Goal: Information Seeking & Learning: Stay updated

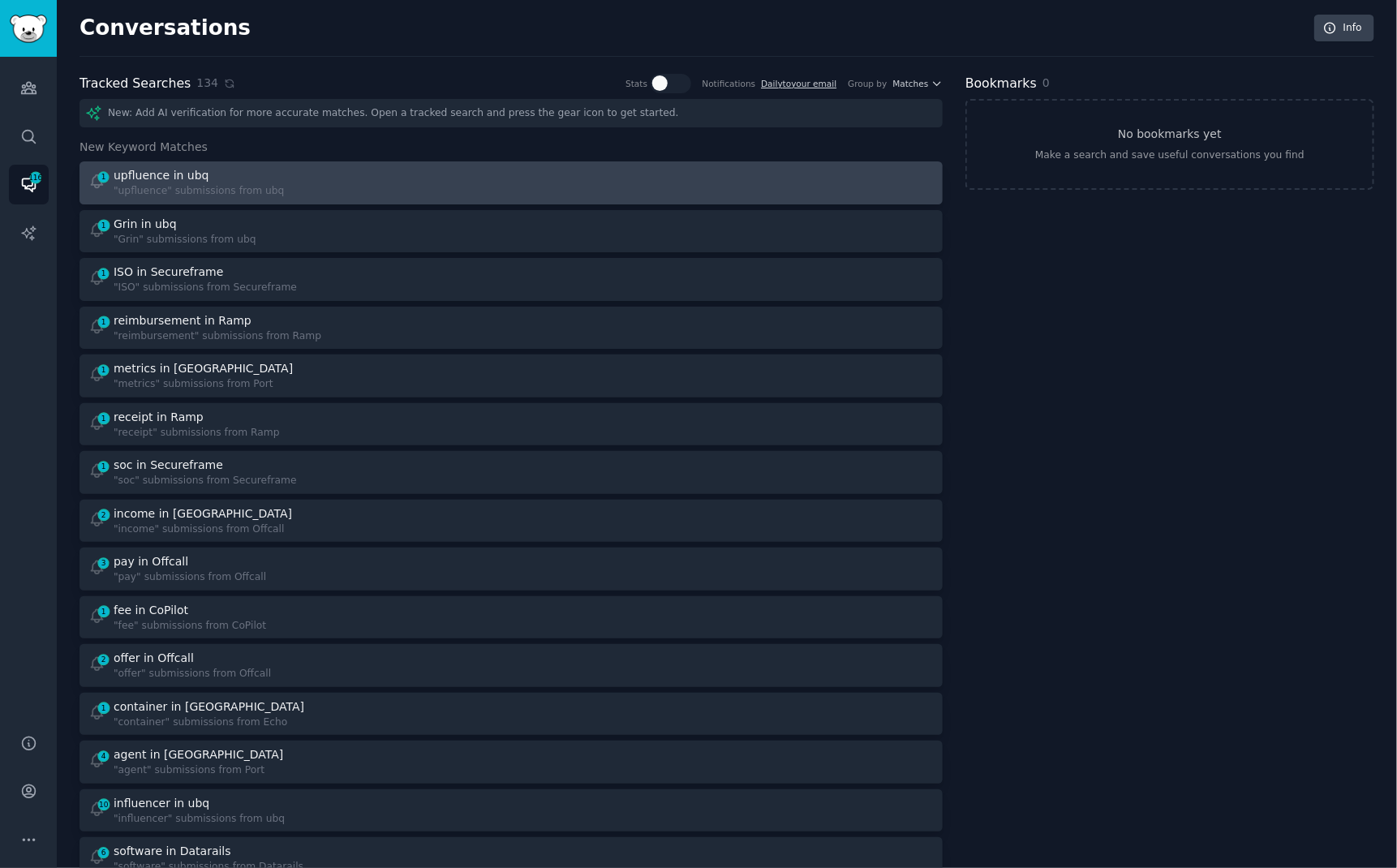
click at [365, 179] on div "1 upfluence in ubq "upfluence" submissions from ubq" at bounding box center [294, 182] width 413 height 31
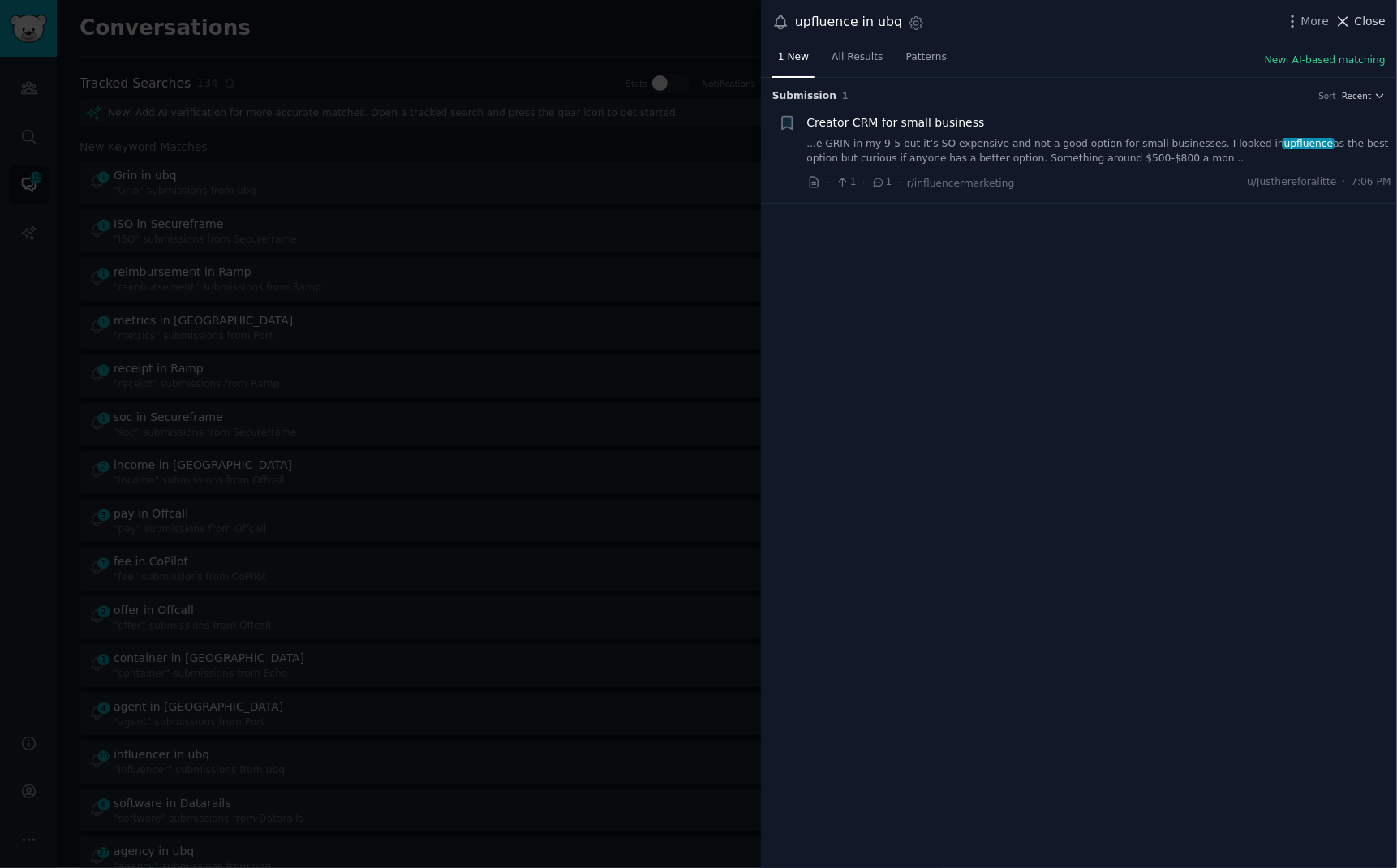
click at [1349, 26] on icon at bounding box center [1344, 21] width 9 height 9
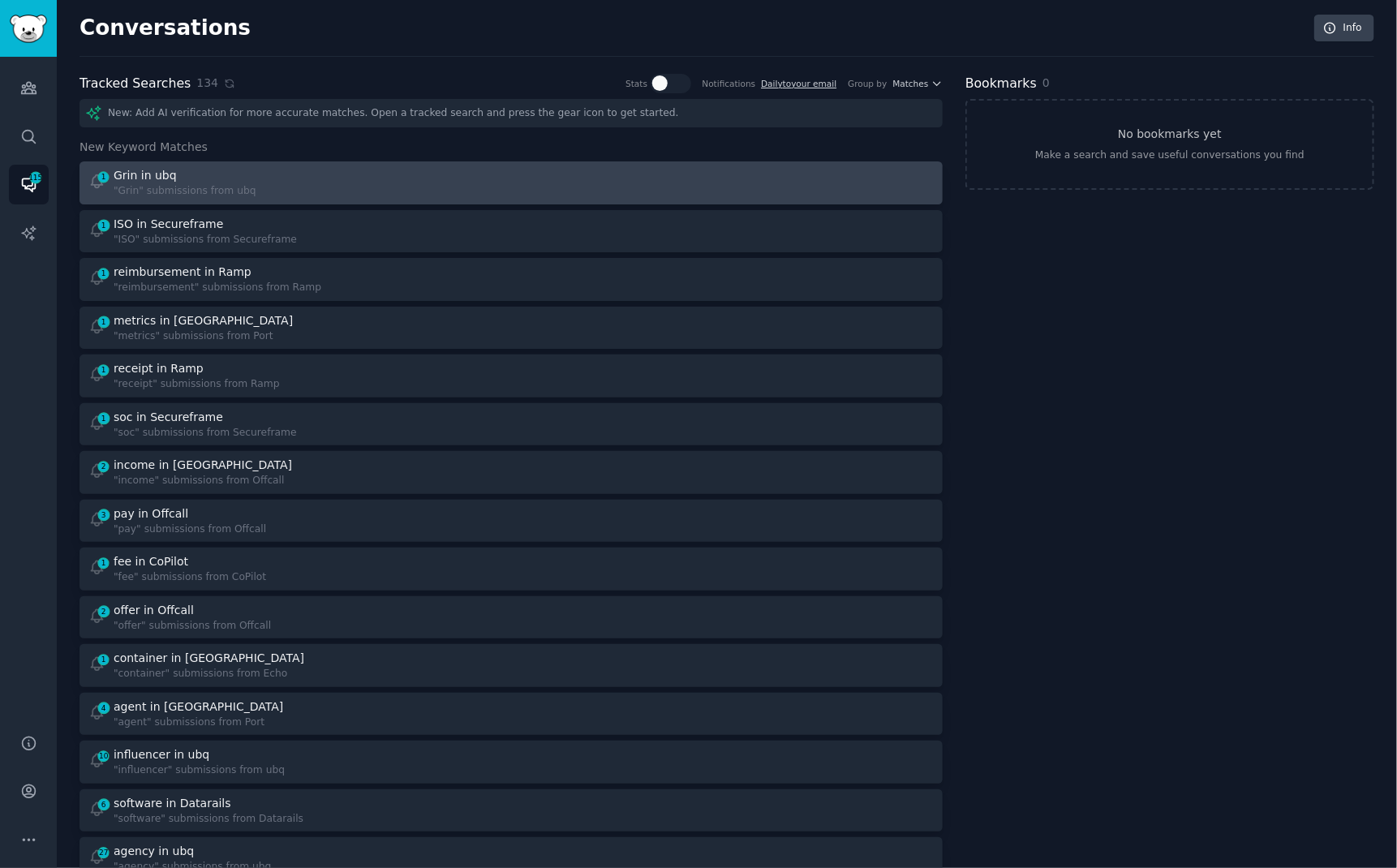
scroll to position [1843, 0]
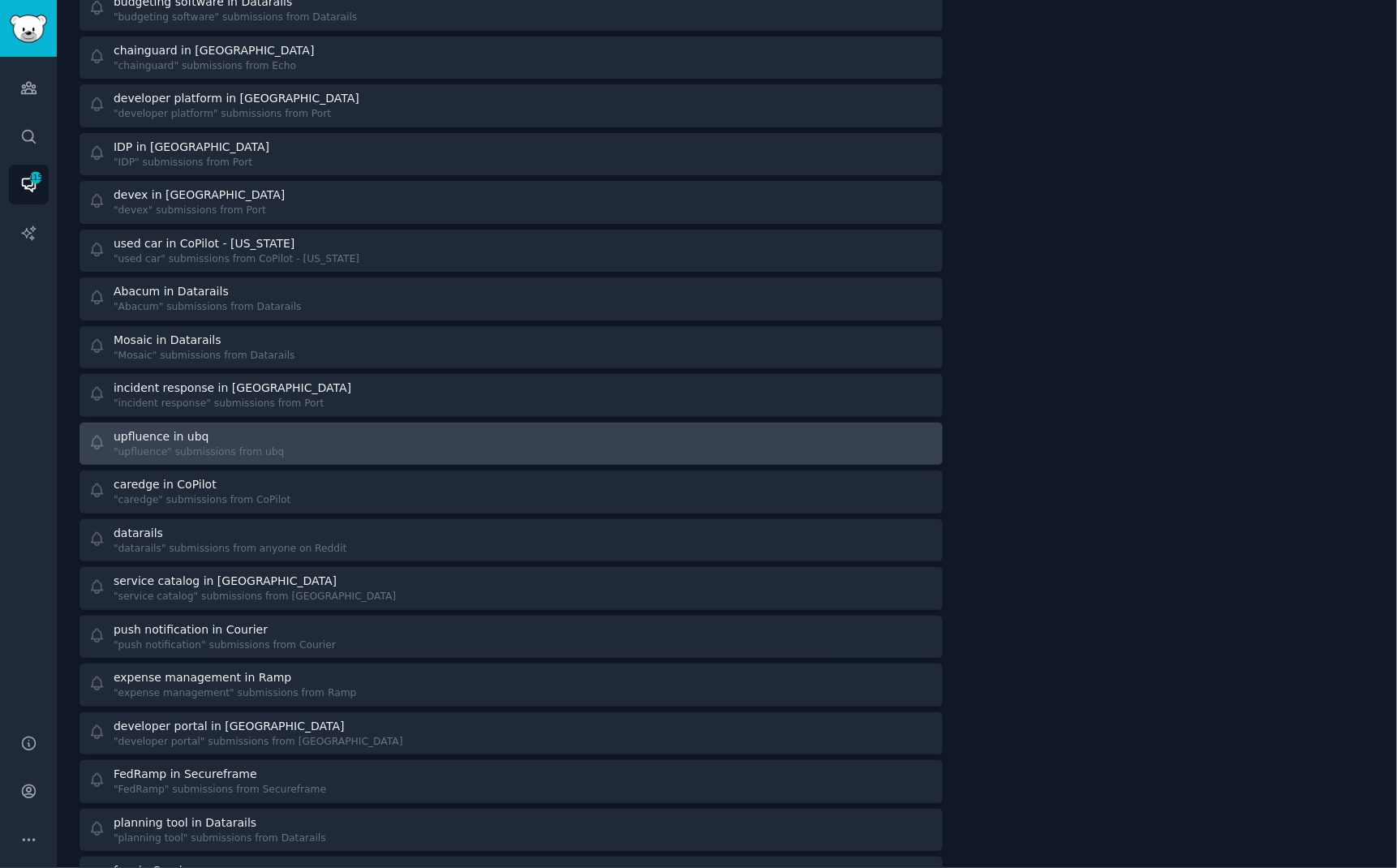
click at [246, 445] on div ""upfluence" submissions from ubq" at bounding box center [198, 452] width 170 height 14
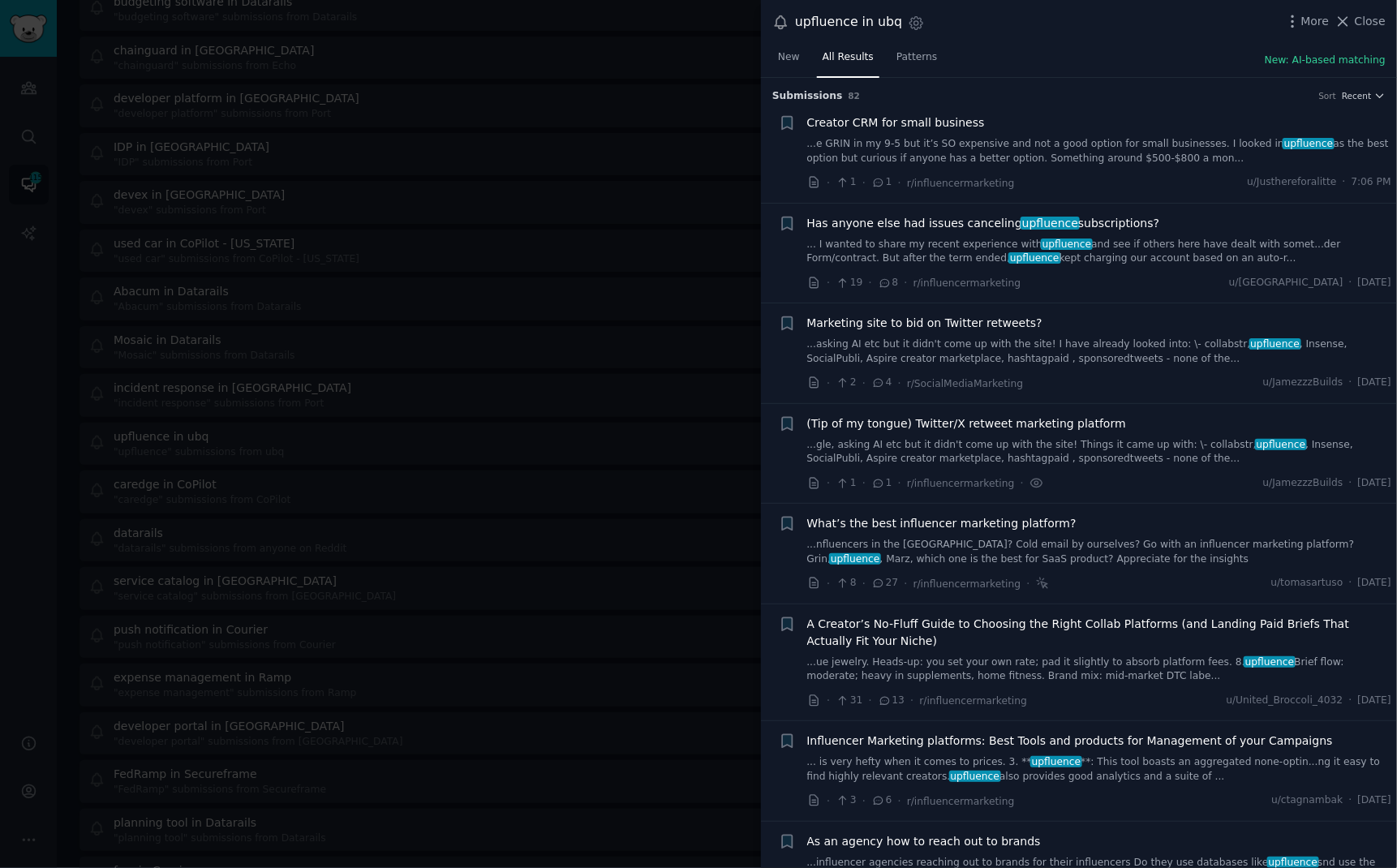
click at [1172, 139] on link "...e GRIN in my 9-5 but it’s SO expensive and not a good option for small busin…" at bounding box center [1100, 152] width 585 height 29
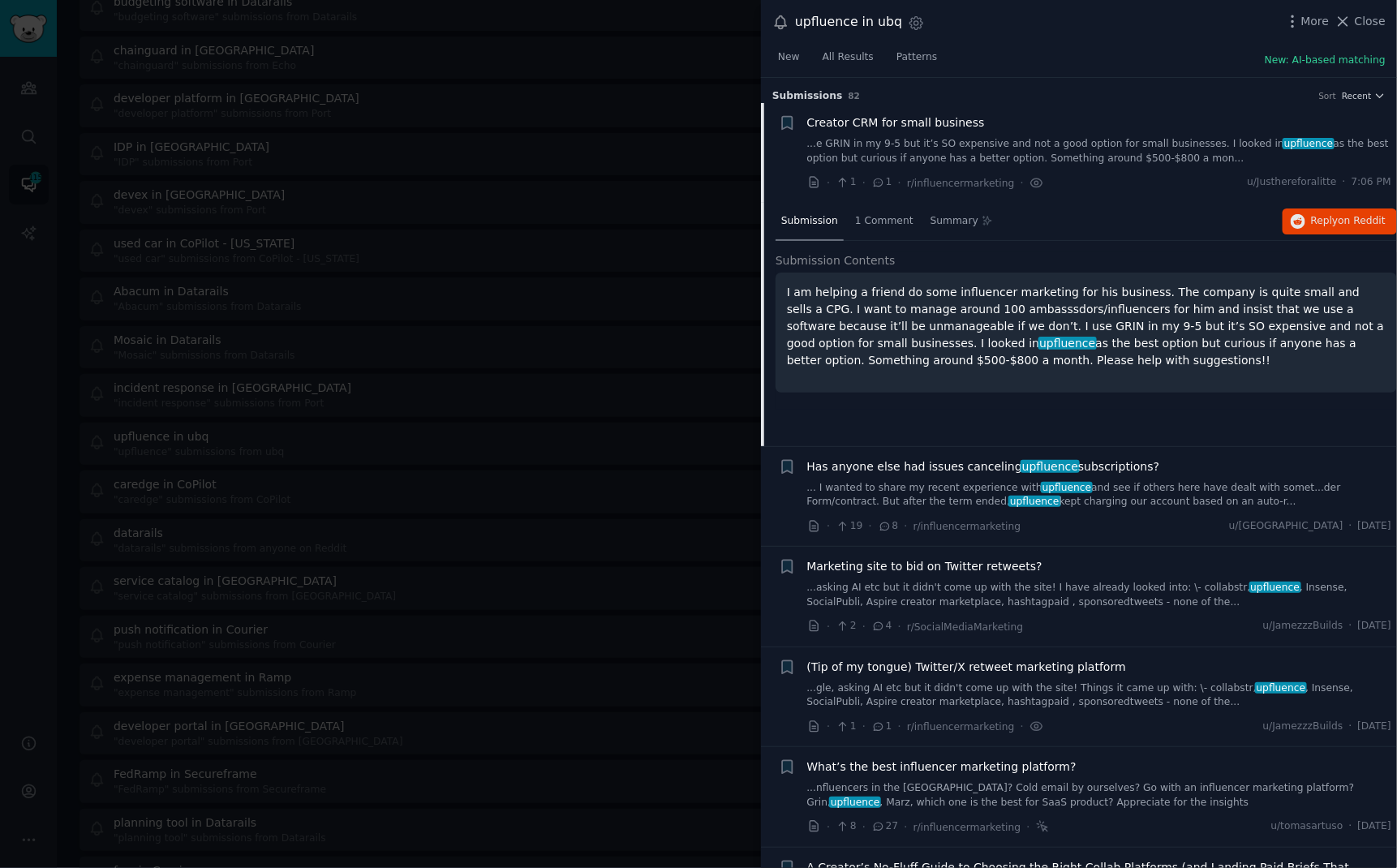
scroll to position [25, 0]
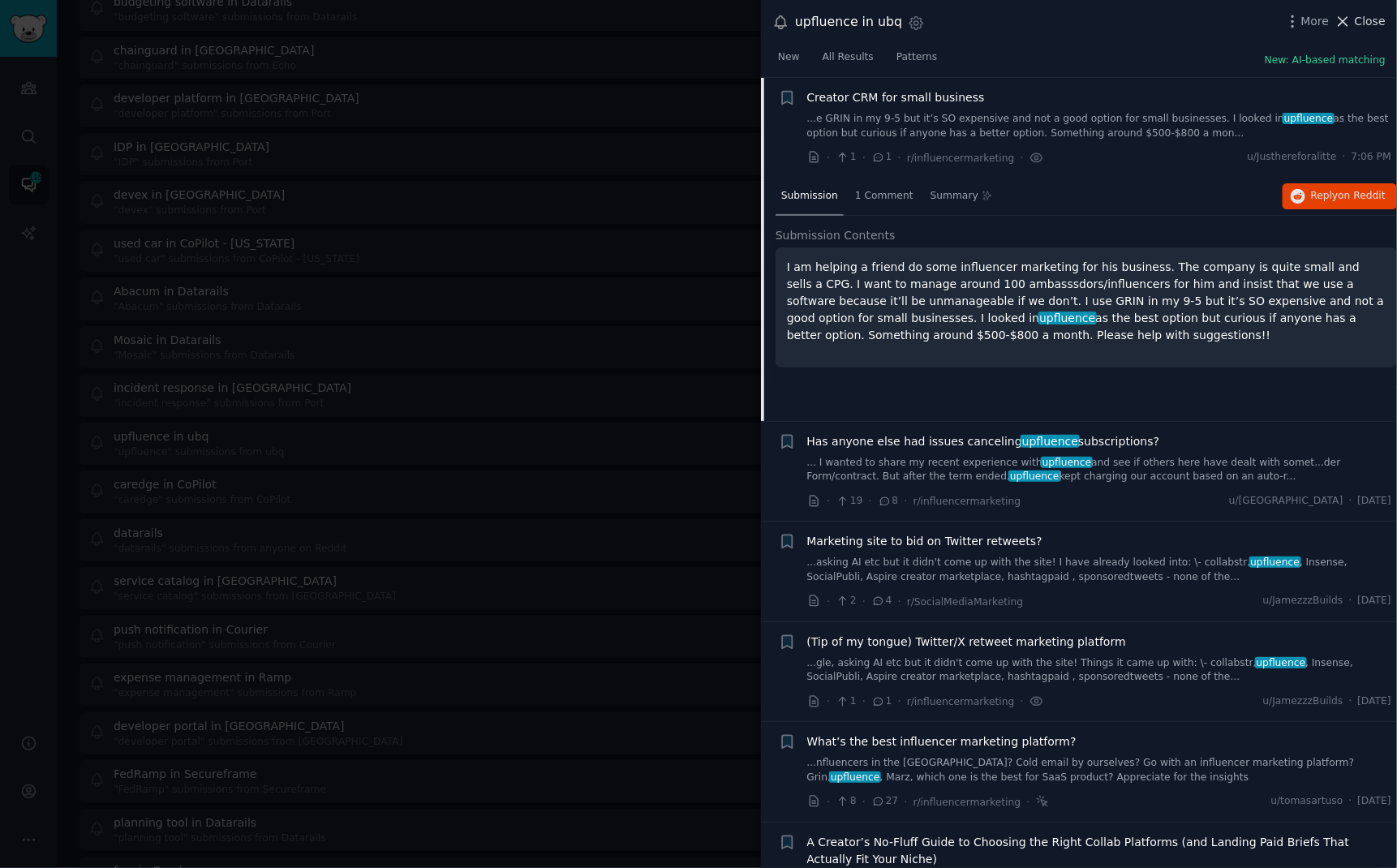
click at [1368, 19] on span "Close" at bounding box center [1371, 21] width 30 height 17
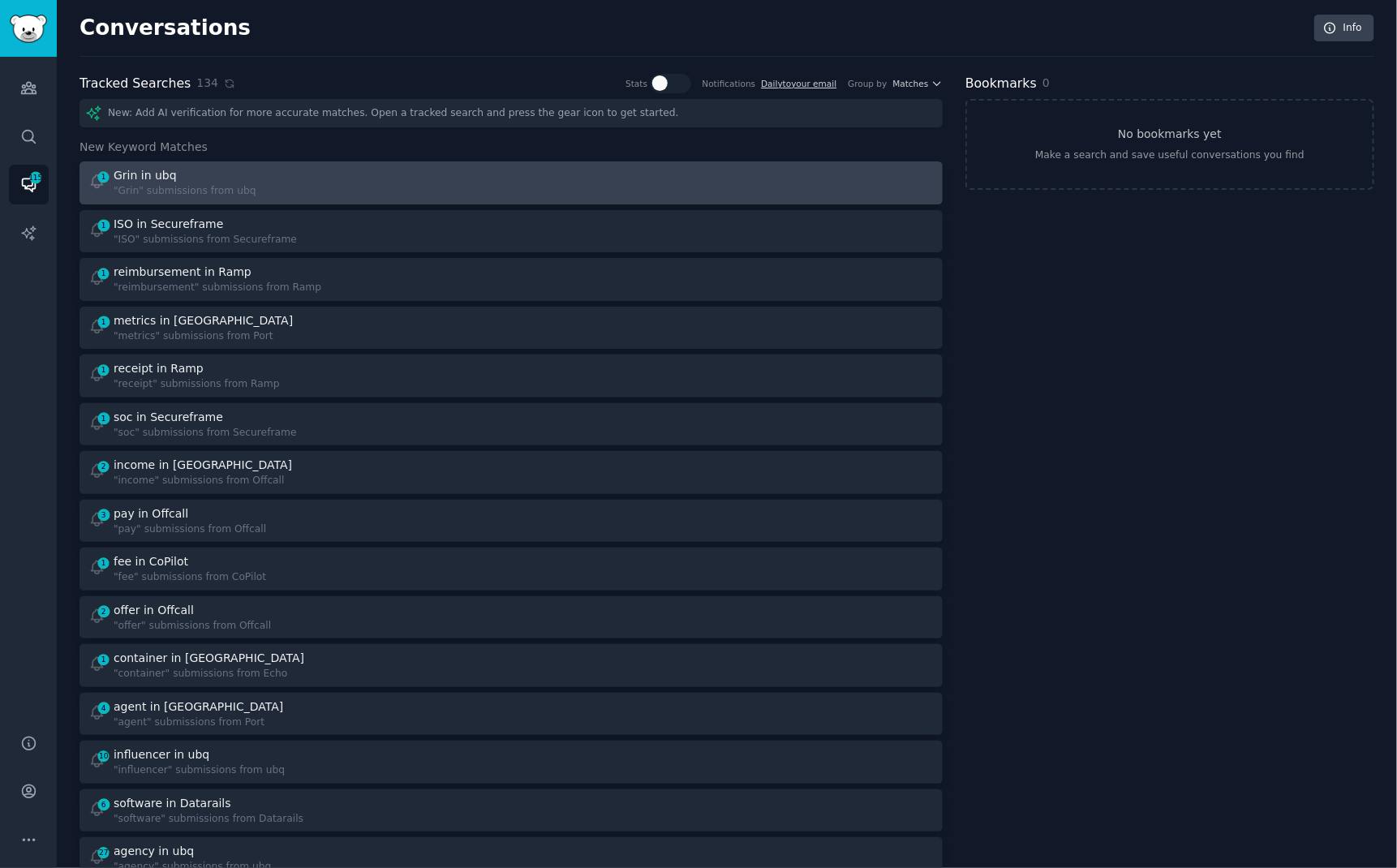
click at [454, 193] on div "1 Grin in ubq "Grin" submissions from ubq" at bounding box center [294, 182] width 413 height 31
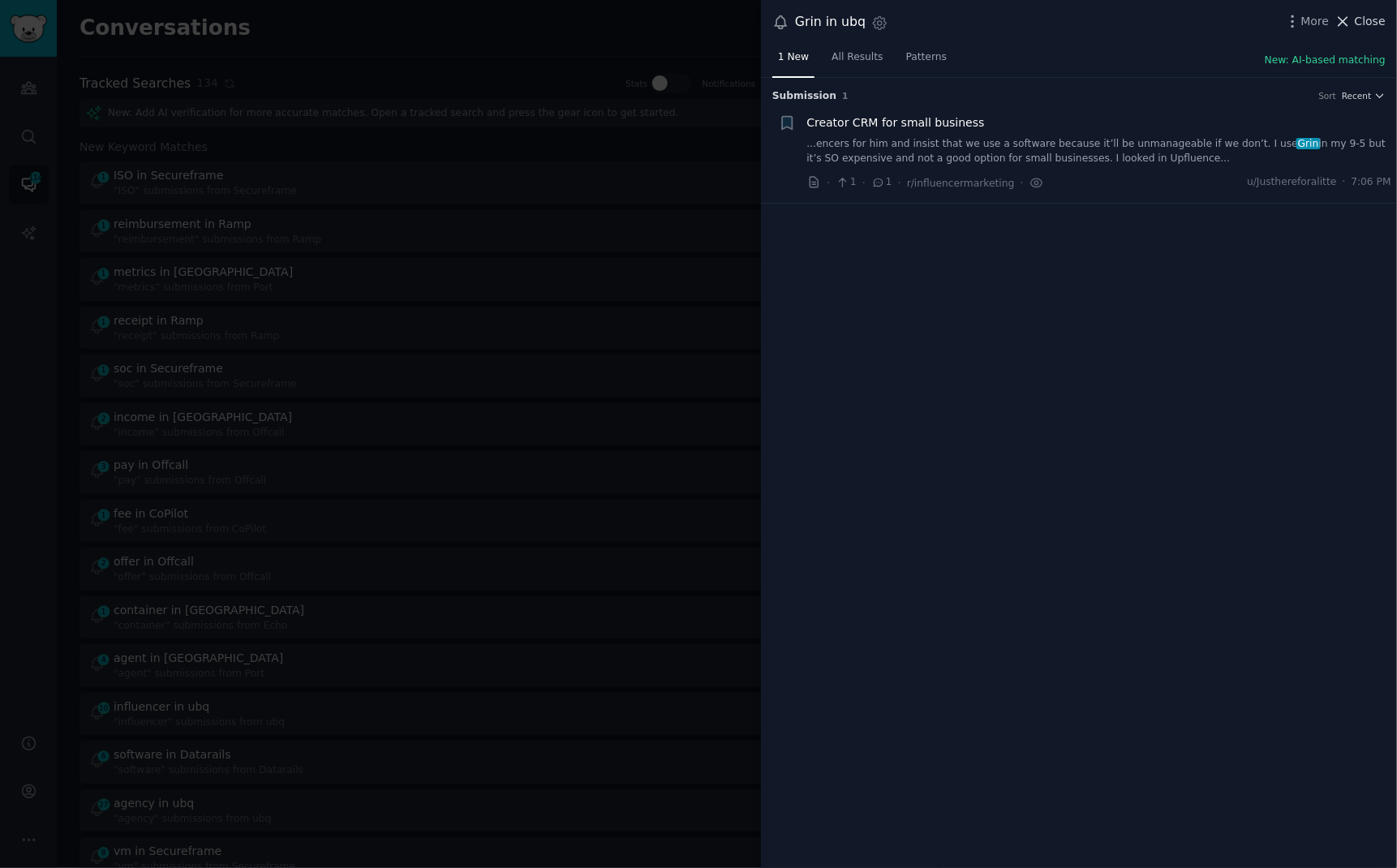
click at [1361, 20] on span "Close" at bounding box center [1371, 21] width 30 height 17
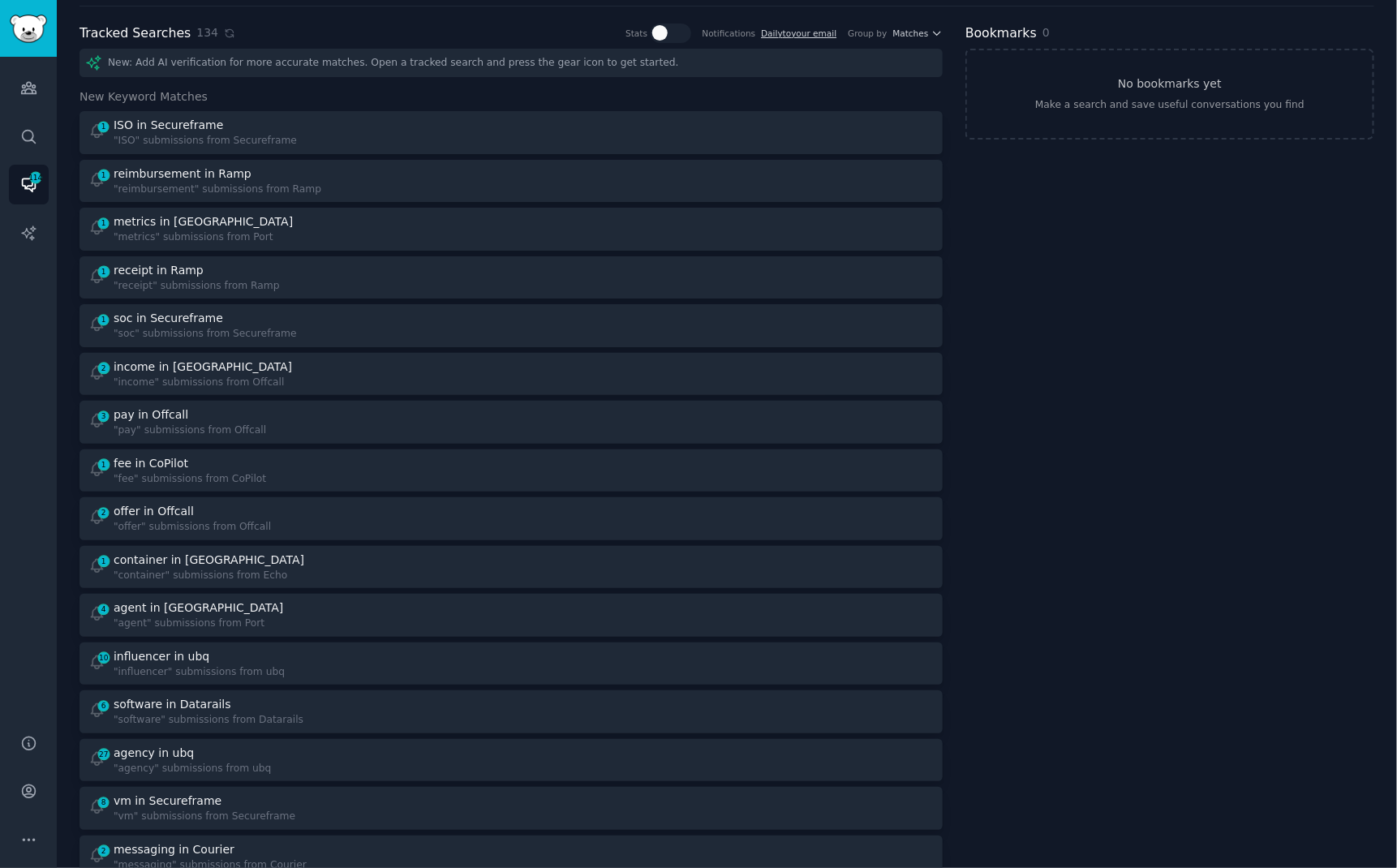
scroll to position [69, 0]
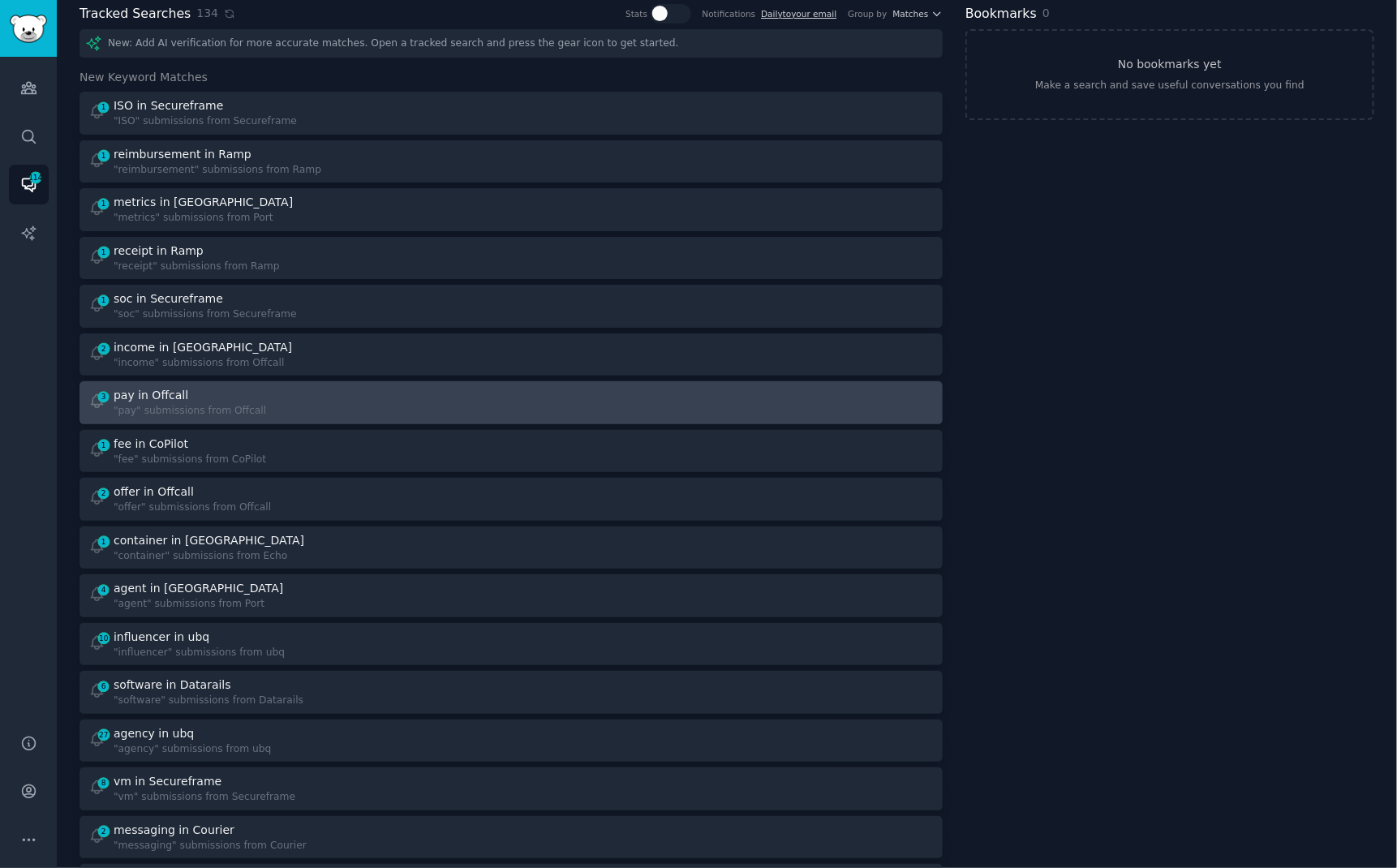
click at [320, 393] on div "3 pay in Offcall "pay" submissions from Offcall" at bounding box center [294, 402] width 413 height 31
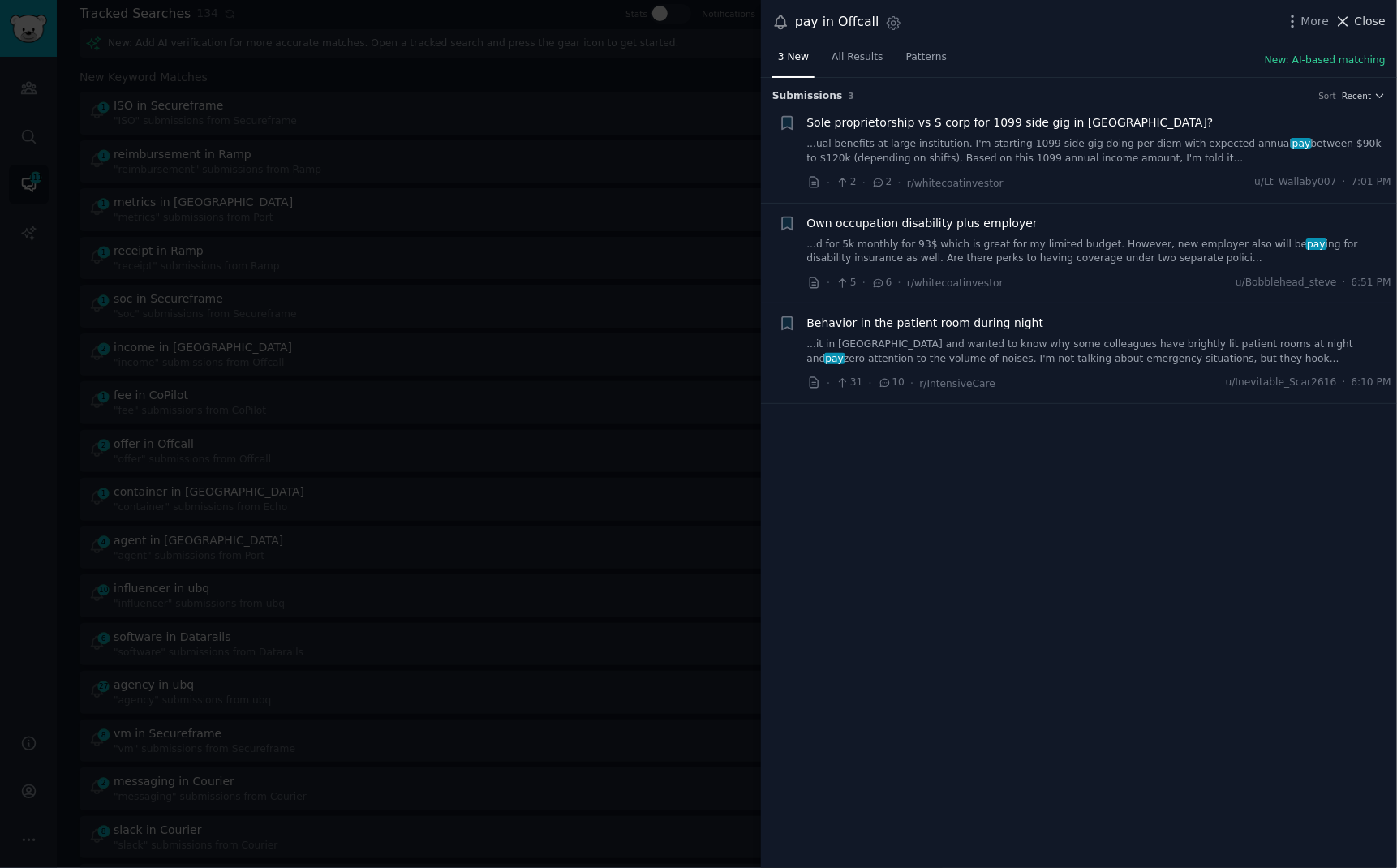
click at [1372, 14] on span "Close" at bounding box center [1371, 21] width 30 height 17
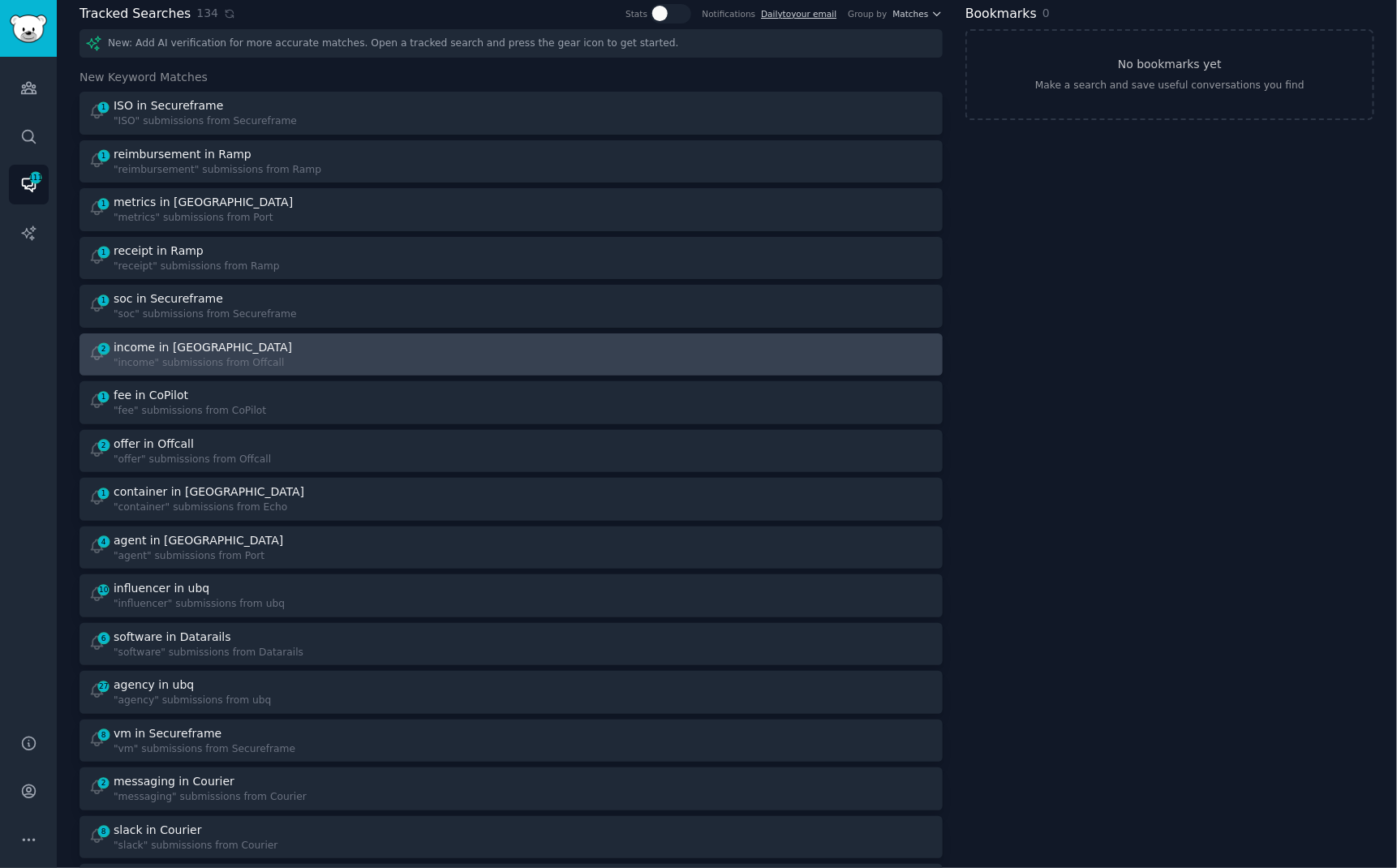
click at [153, 342] on div "income in [GEOGRAPHIC_DATA]" at bounding box center [202, 347] width 179 height 17
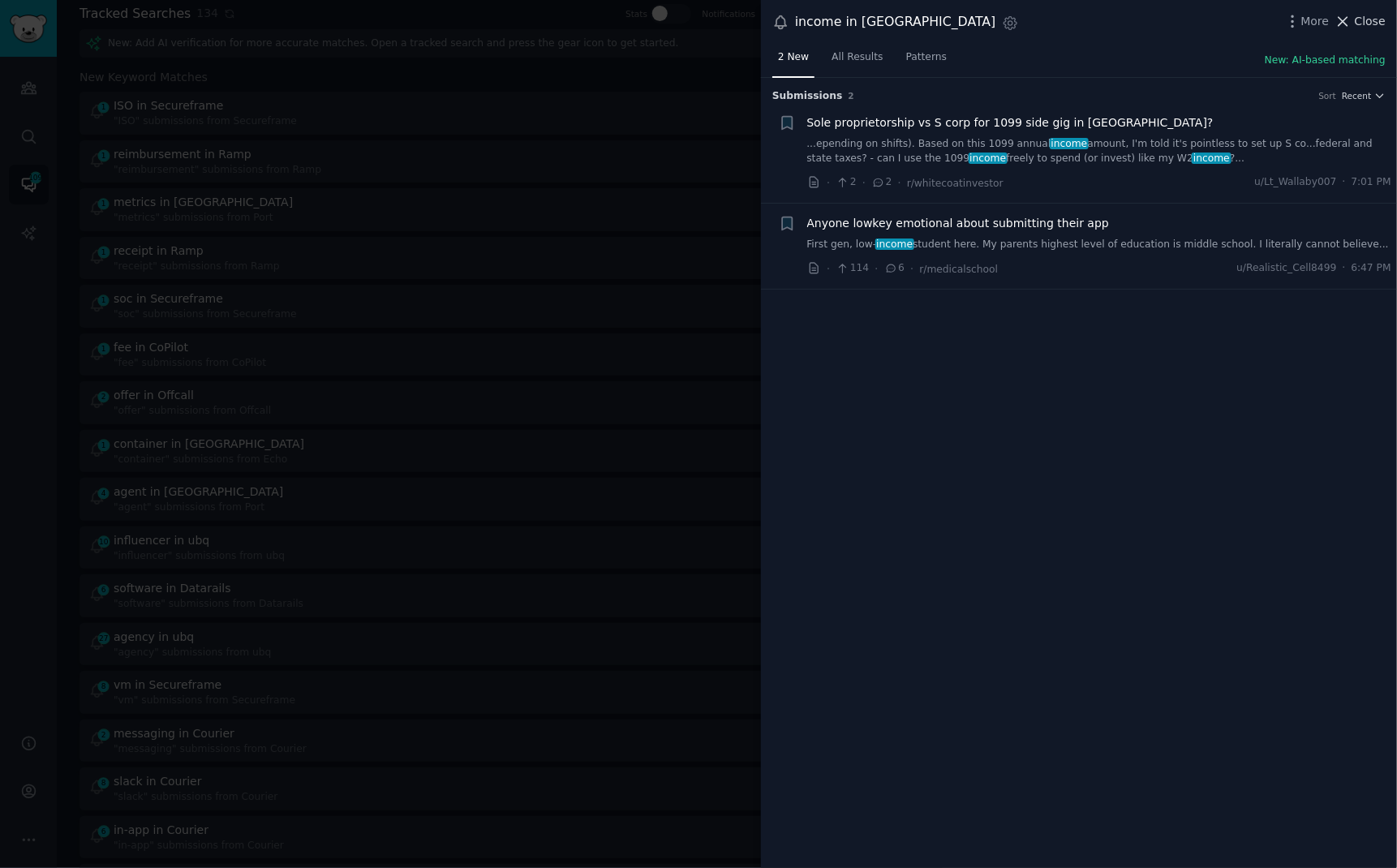
click at [1364, 19] on span "Close" at bounding box center [1371, 21] width 30 height 17
